Goal: Task Accomplishment & Management: Manage account settings

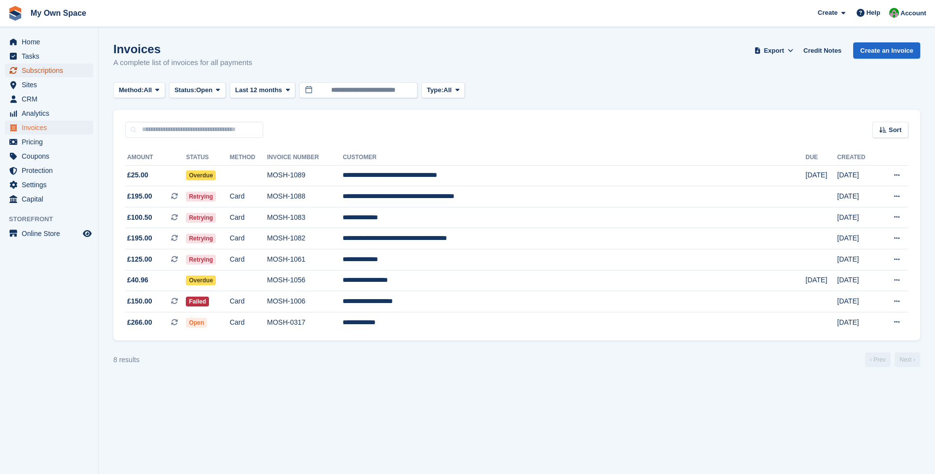
click at [40, 73] on span "Subscriptions" at bounding box center [51, 71] width 59 height 14
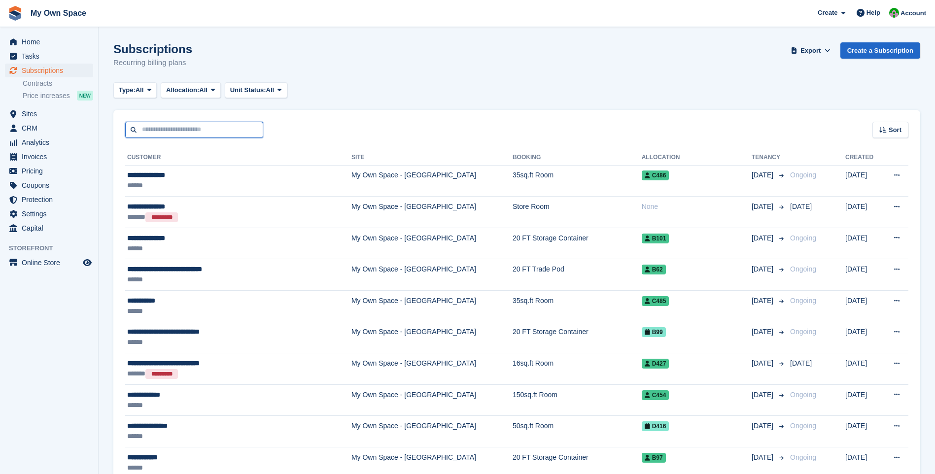
click at [171, 130] on input "text" at bounding box center [194, 130] width 138 height 16
type input "******"
